Goal: Information Seeking & Learning: Learn about a topic

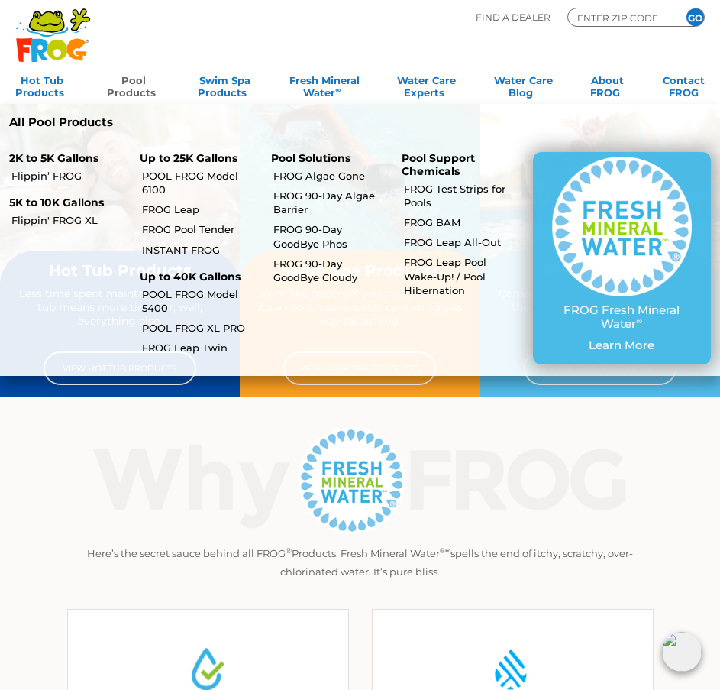
click at [120, 87] on link "Pool Products" at bounding box center [133, 85] width 53 height 31
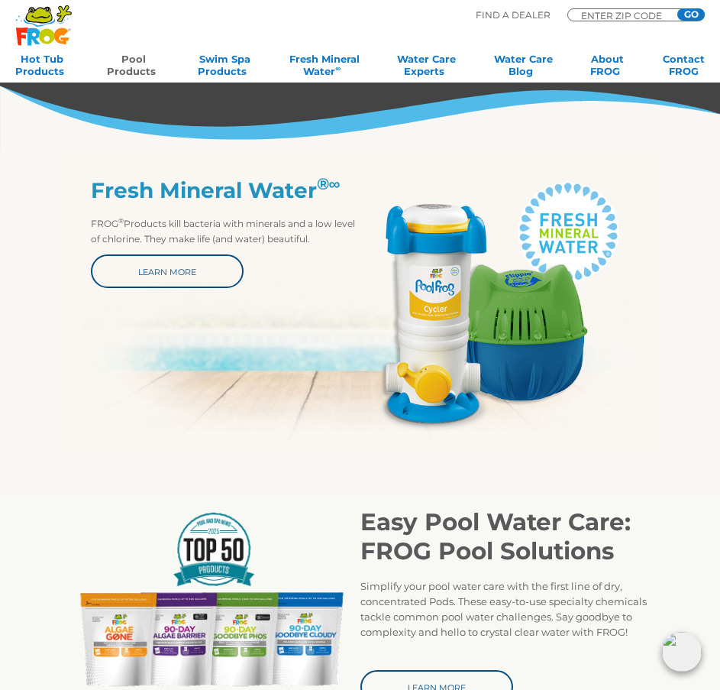
scroll to position [458, 0]
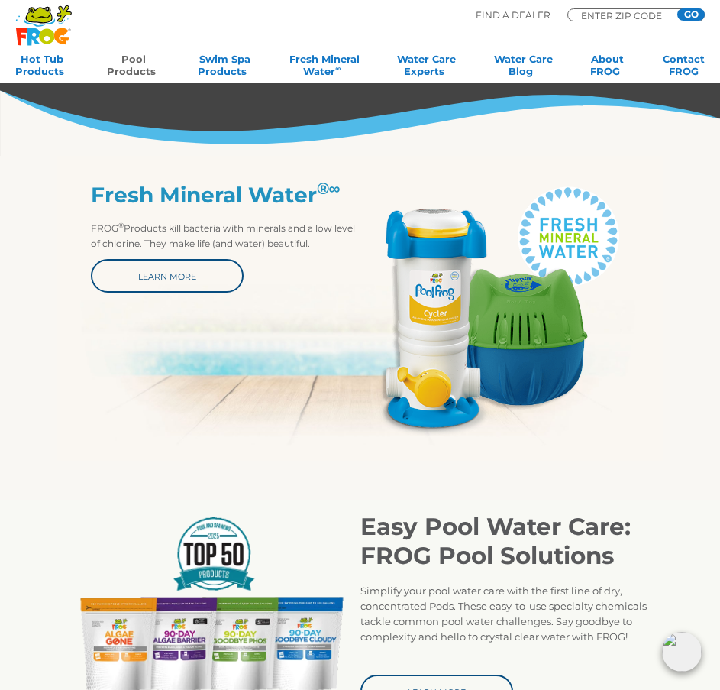
click at [433, 323] on img at bounding box center [496, 310] width 270 height 254
drag, startPoint x: 443, startPoint y: 288, endPoint x: 34, endPoint y: 476, distance: 450.5
click at [24, 486] on section "Easy Pool Water Care: FROG Pool Solutions Simplify your pool water care with th…" at bounding box center [360, 609] width 720 height 296
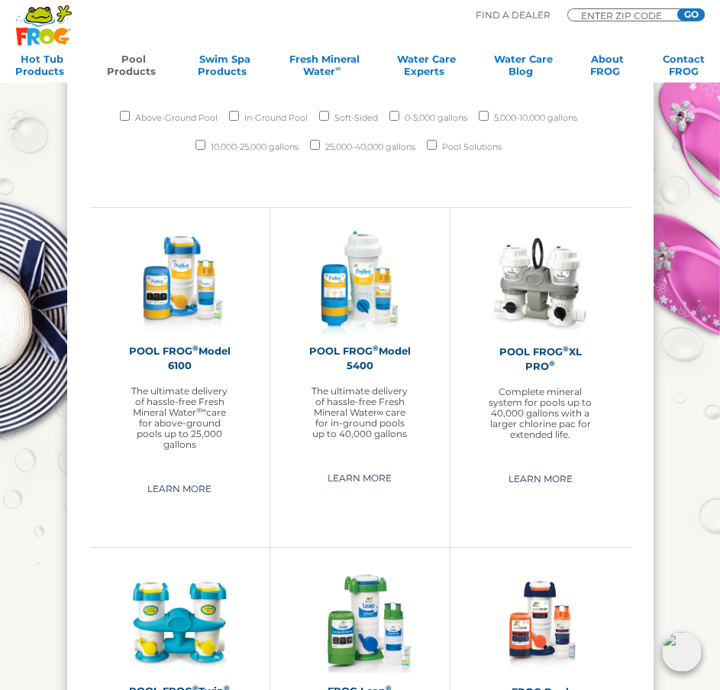
scroll to position [1452, 0]
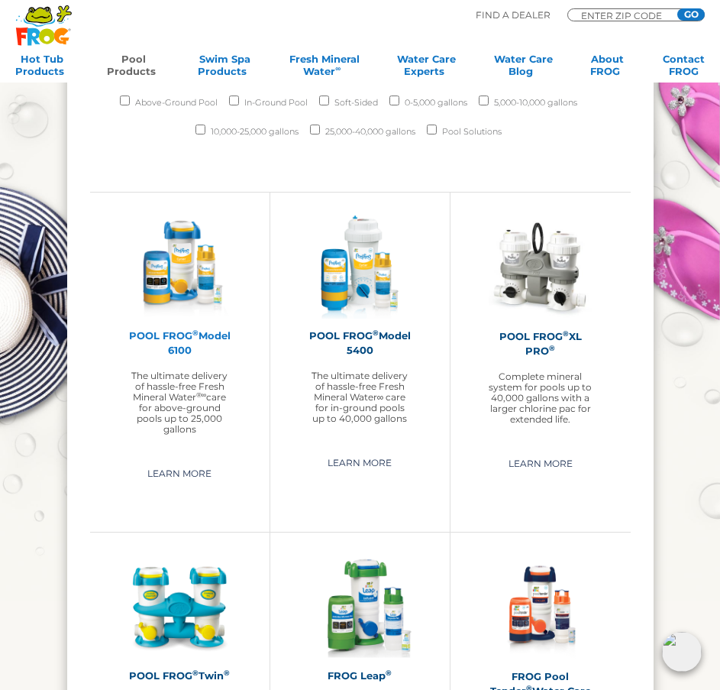
click at [170, 335] on h2 "POOL FROG ® Model 6100" at bounding box center [179, 343] width 103 height 29
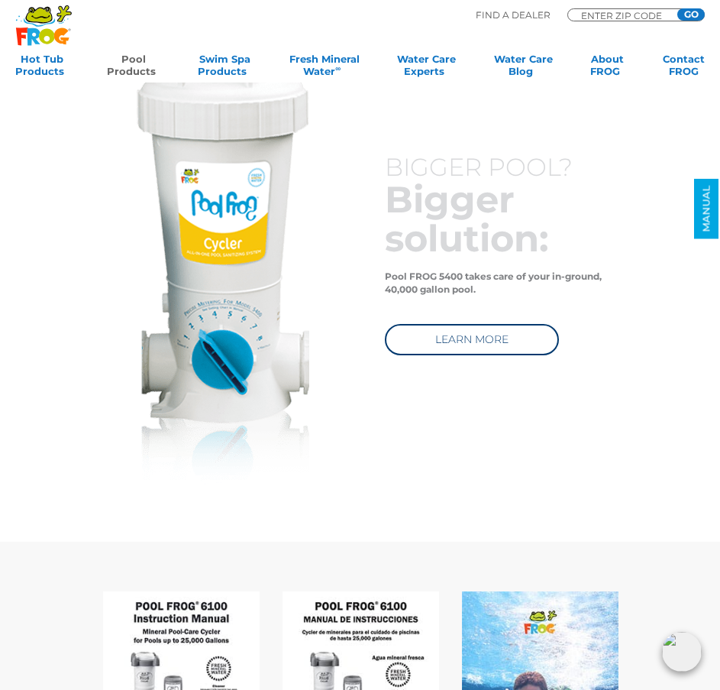
scroll to position [4278, 0]
